Goal: Find specific page/section: Find specific page/section

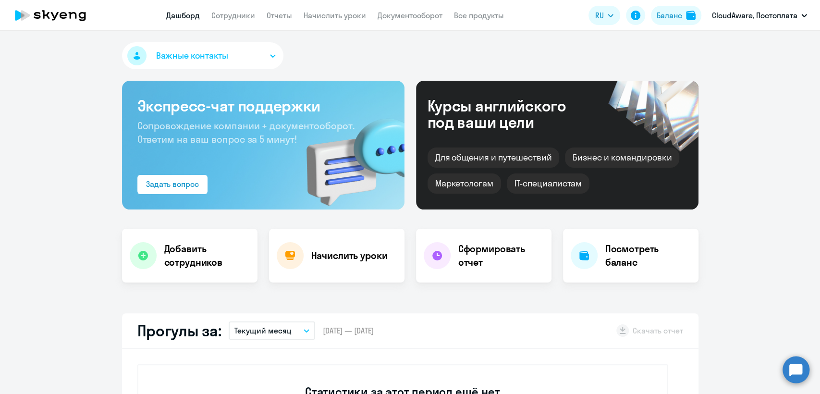
select select "30"
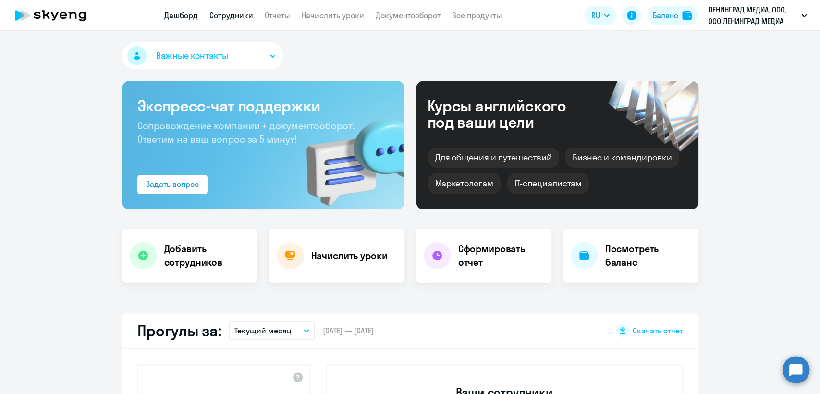
click at [223, 12] on link "Сотрудники" at bounding box center [231, 16] width 44 height 10
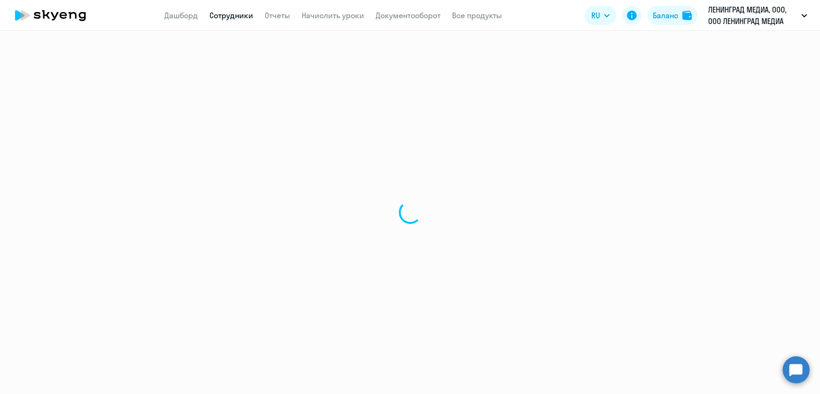
select select "30"
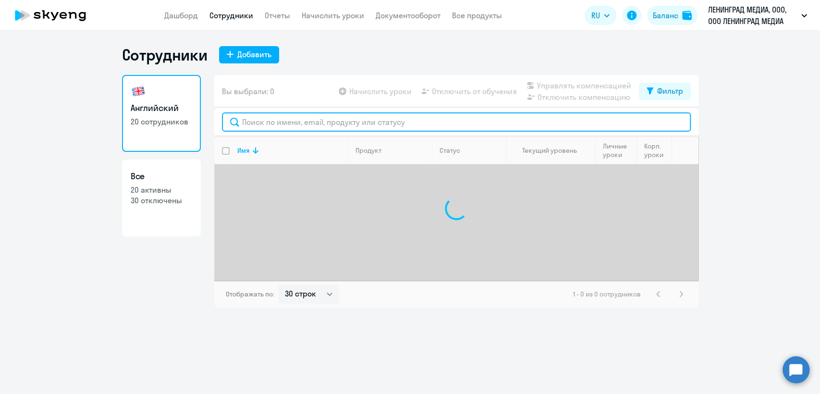
click at [256, 121] on input "text" at bounding box center [456, 121] width 469 height 19
paste input "a.galatonov@yandex.ru"
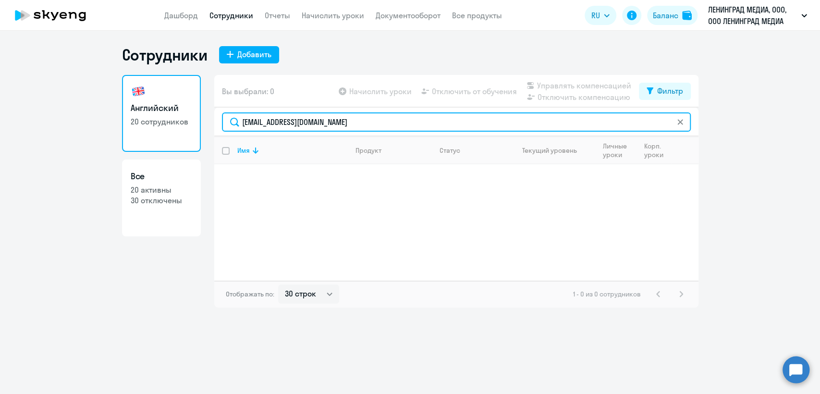
click at [342, 126] on input "a.galatonov@yandex.ru" at bounding box center [456, 121] width 469 height 19
paste input "text"
type input "a.galatonov@yandex.ru"
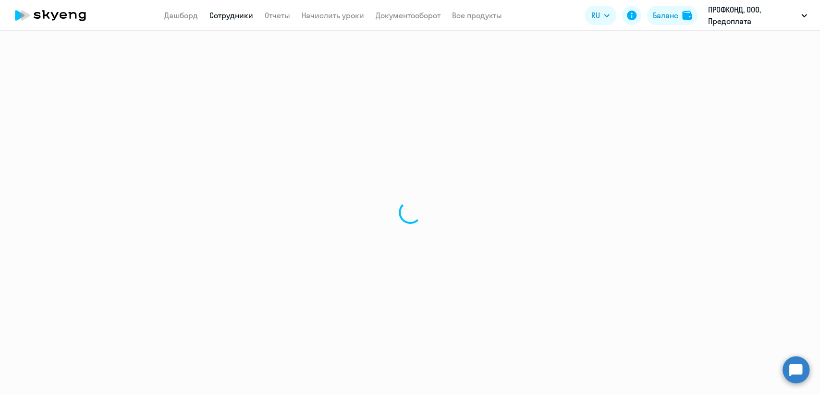
select select "30"
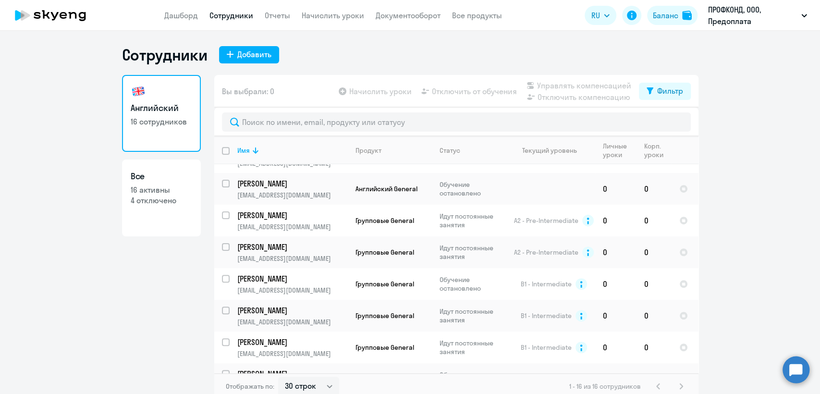
scroll to position [297, 0]
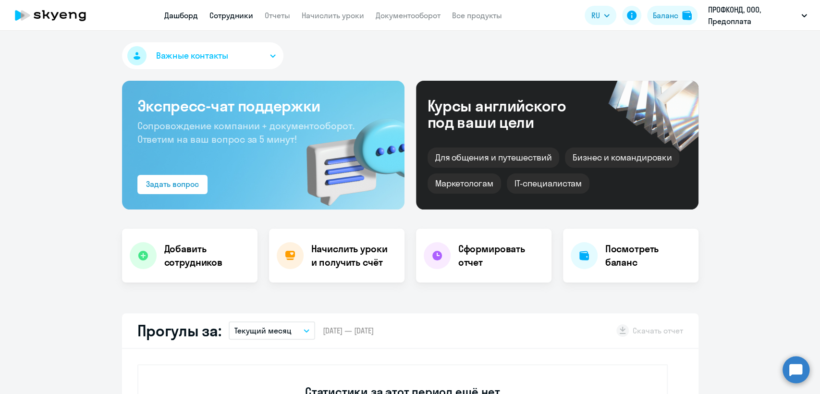
click at [222, 18] on link "Сотрудники" at bounding box center [231, 16] width 44 height 10
select select "30"
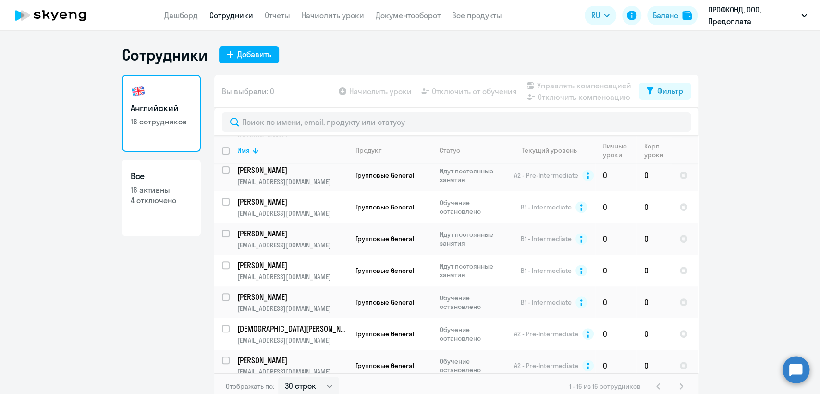
scroll to position [297, 0]
